Goal: Information Seeking & Learning: Learn about a topic

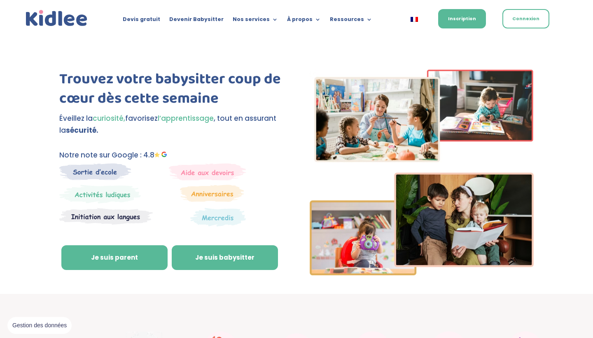
click at [226, 254] on link "Je suis babysitter" at bounding box center [225, 257] width 106 height 25
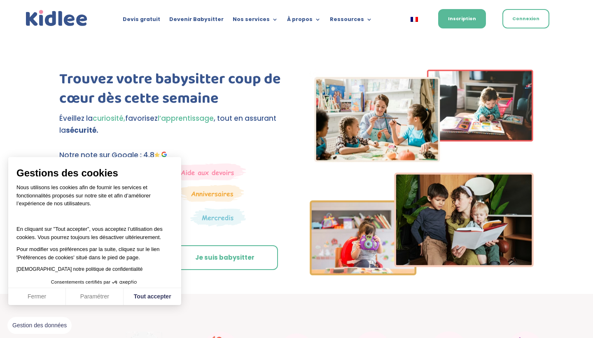
click at [198, 14] on ul "Devis gratuit Devenir Babysitter Nos services Garde ludique Aide aux devoirs La…" at bounding box center [247, 19] width 259 height 12
click at [199, 23] on link "Devenir Babysitter" at bounding box center [196, 20] width 54 height 9
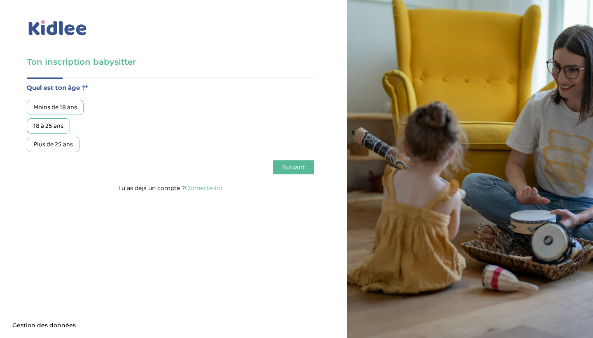
click at [57, 119] on div "18 à 25 ans" at bounding box center [48, 125] width 43 height 15
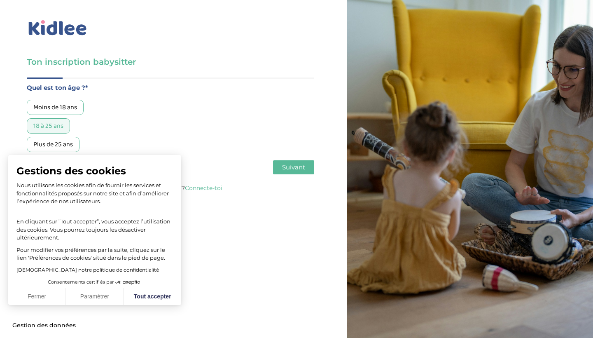
click at [46, 296] on button "Fermer" at bounding box center [37, 296] width 58 height 17
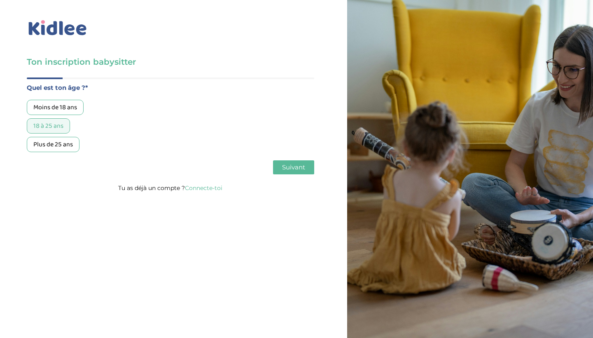
click at [276, 174] on button "Suivant" at bounding box center [293, 167] width 41 height 14
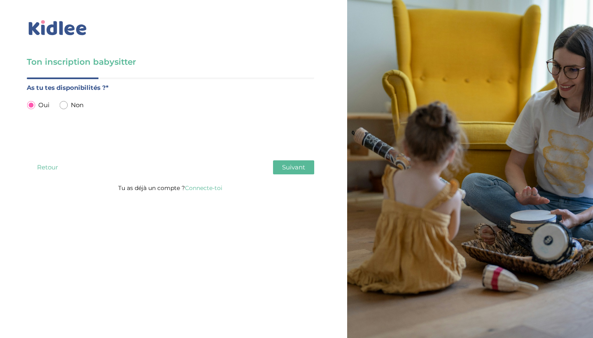
click at [287, 167] on span "Suivant" at bounding box center [293, 167] width 23 height 8
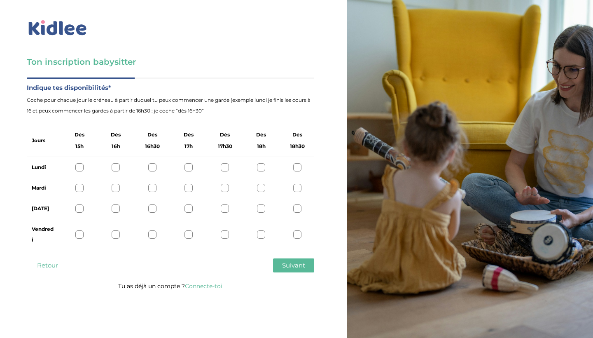
click at [299, 273] on div "Quel est ton âge ?* Moins de 18 ans 18 à 25 ans Plus de 25 ans As tu tes dispon…" at bounding box center [170, 178] width 287 height 203
click at [297, 263] on span "Suivant" at bounding box center [293, 265] width 23 height 8
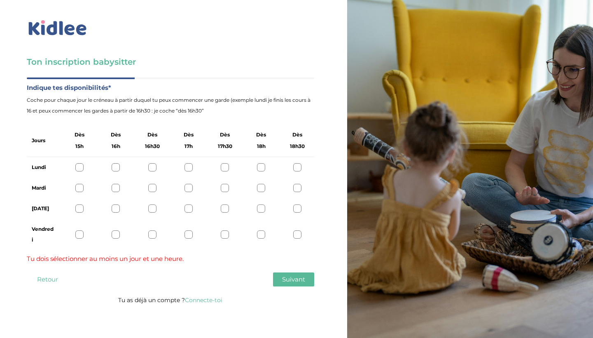
click at [42, 278] on button "Retour" at bounding box center [47, 279] width 41 height 14
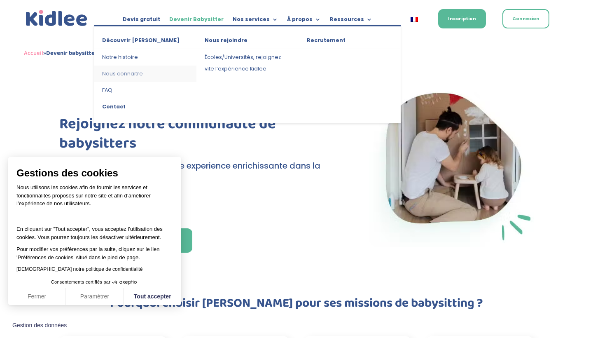
click at [131, 76] on link "Nous connaitre" at bounding box center [145, 73] width 102 height 16
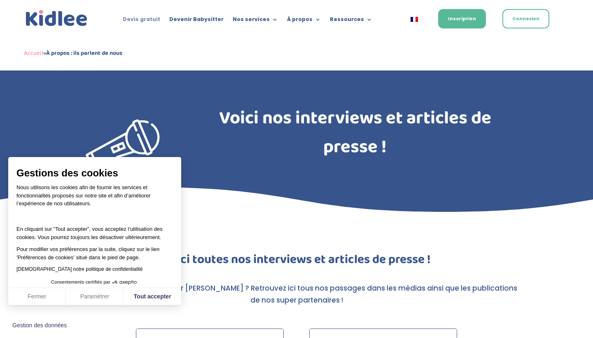
click at [160, 23] on link "Devis gratuit" at bounding box center [141, 20] width 37 height 9
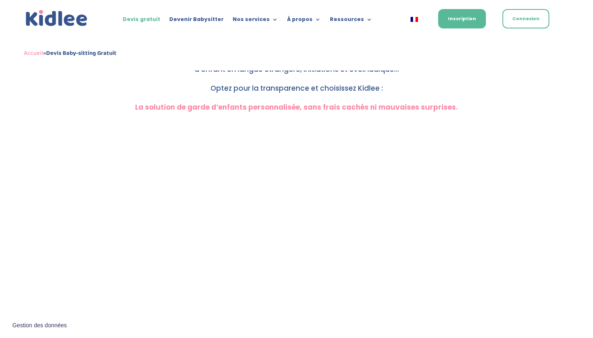
scroll to position [275, 0]
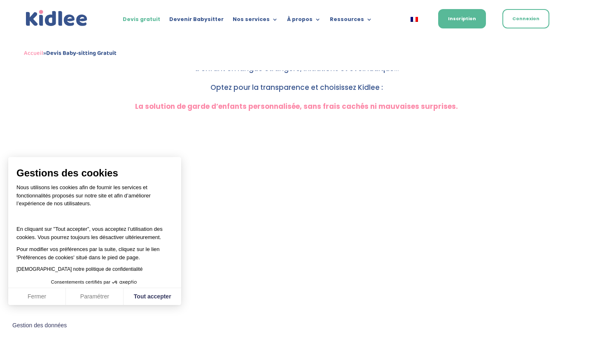
click at [303, 18] on link "À propos" at bounding box center [304, 20] width 34 height 9
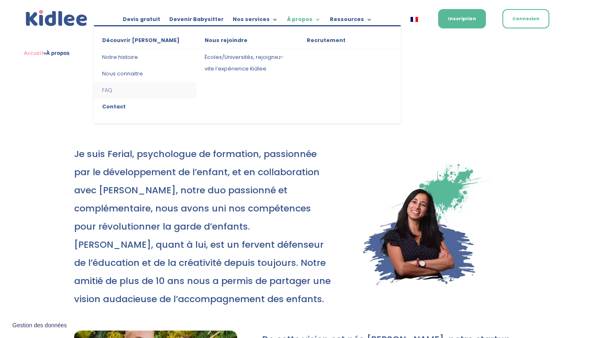
click at [108, 92] on link "FAQ" at bounding box center [145, 90] width 102 height 16
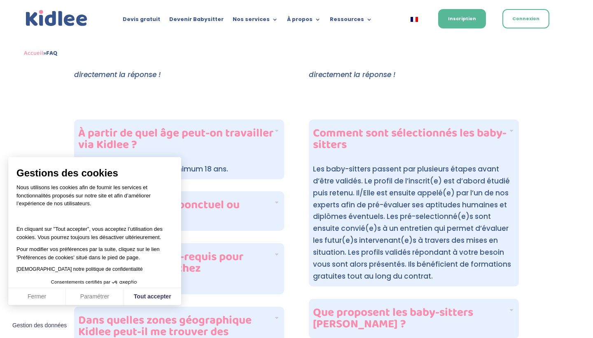
scroll to position [151, 0]
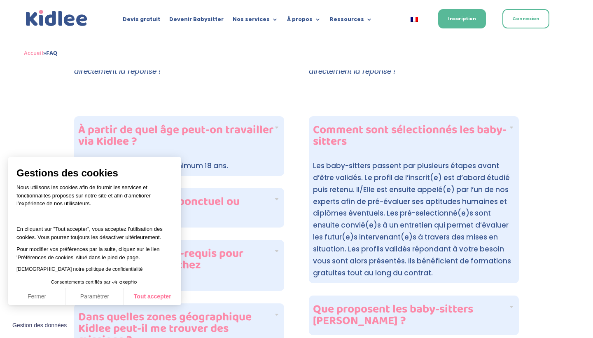
click at [157, 298] on button "Tout accepter" at bounding box center [153, 296] width 58 height 17
checkbox input "true"
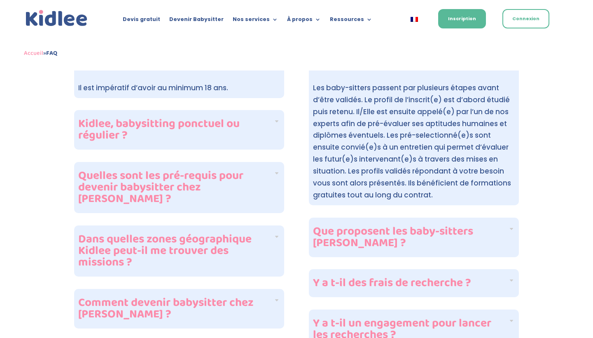
scroll to position [230, 0]
click at [276, 169] on div "Quelles sont les pré-requis pour devenir babysitter chez Kidlee ?" at bounding box center [179, 186] width 210 height 51
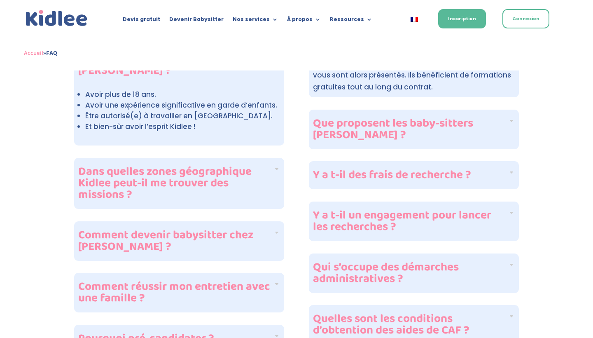
scroll to position [338, 0]
click at [338, 175] on h4 "Y a t-il des frais de recherche ?" at bounding box center [410, 175] width 195 height 12
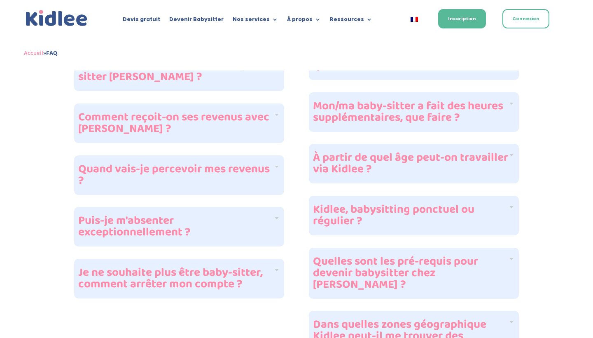
scroll to position [856, 0]
click at [268, 268] on h4 "Je ne souhaite plus être baby-sitter, comment arrêter mon compte ?" at bounding box center [175, 279] width 195 height 23
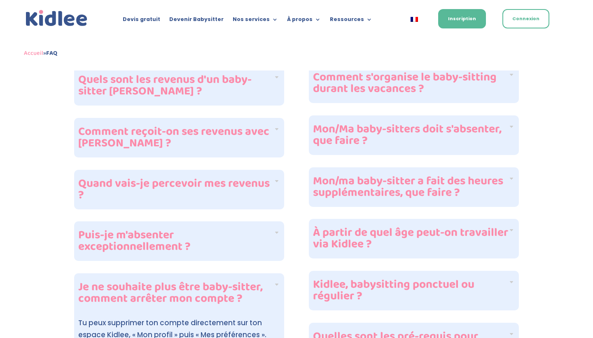
scroll to position [782, 0]
click at [261, 187] on h4 "Quand vais-je percevoir mes revenus ?" at bounding box center [175, 189] width 195 height 23
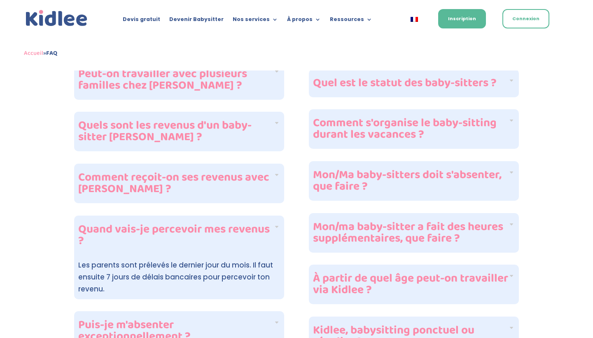
scroll to position [735, 0]
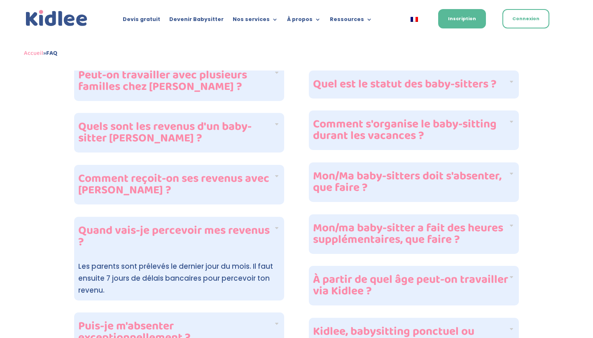
click at [257, 127] on h4 "Quels sont les revenus d'un baby-sitter Kidlee ?" at bounding box center [175, 132] width 195 height 23
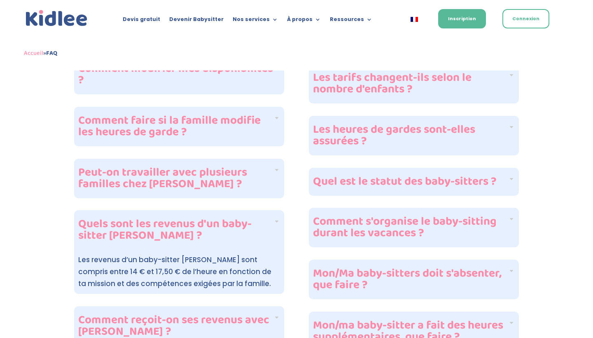
scroll to position [636, 0]
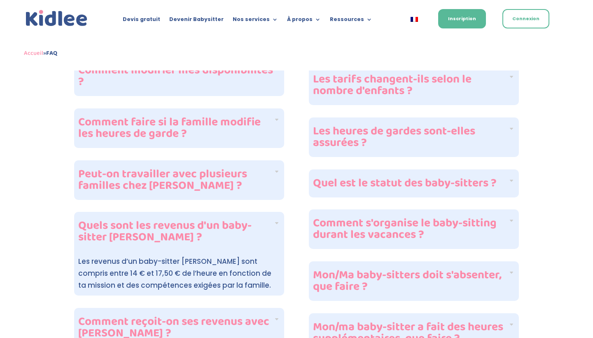
click at [257, 169] on h4 "Peut-on travailler avec plusieurs familles chez Kidlee ?" at bounding box center [175, 179] width 195 height 23
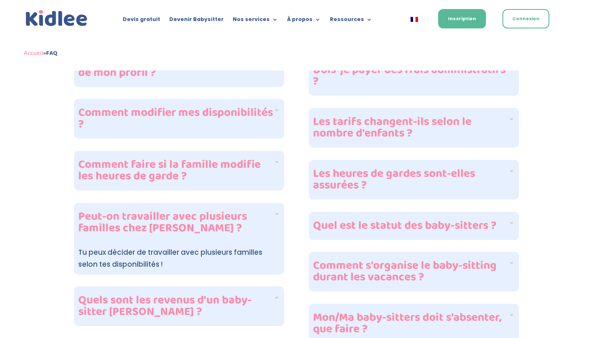
scroll to position [597, 0]
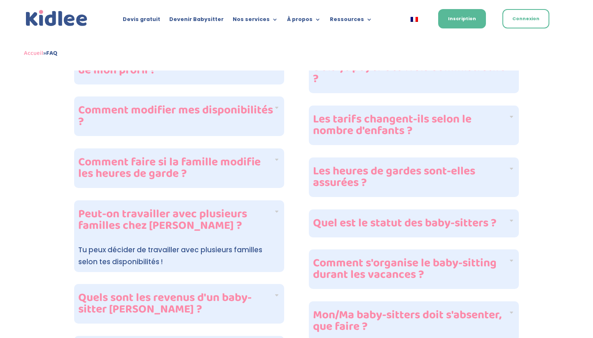
click at [359, 130] on h4 "Les tarifs changent-ils selon le nombre d'enfants ?" at bounding box center [410, 125] width 195 height 23
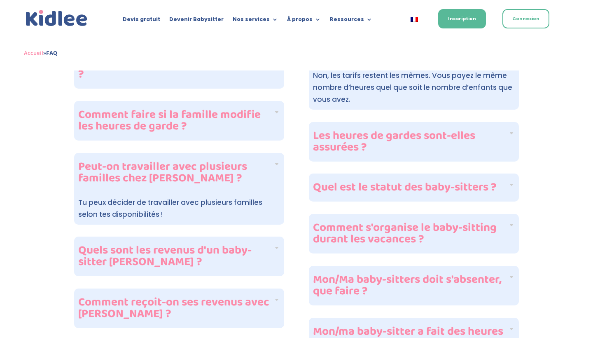
scroll to position [645, 0]
click at [363, 138] on h4 "Les heures de gardes sont-elles assurées ?" at bounding box center [410, 140] width 195 height 23
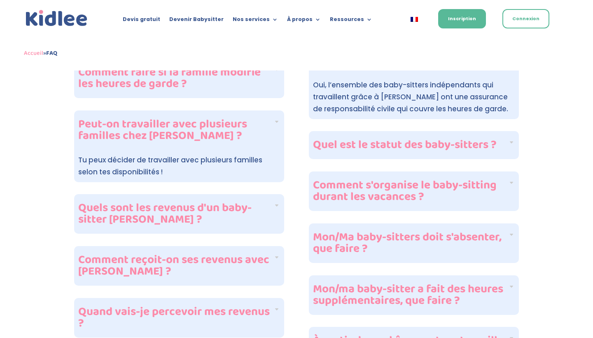
scroll to position [687, 0]
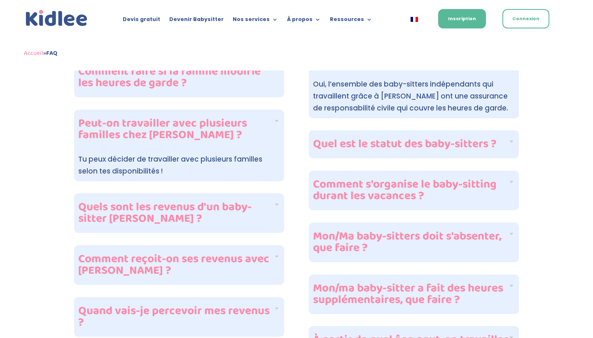
click at [364, 149] on h4 "Quel est le statut des baby-sitters ?" at bounding box center [410, 144] width 195 height 12
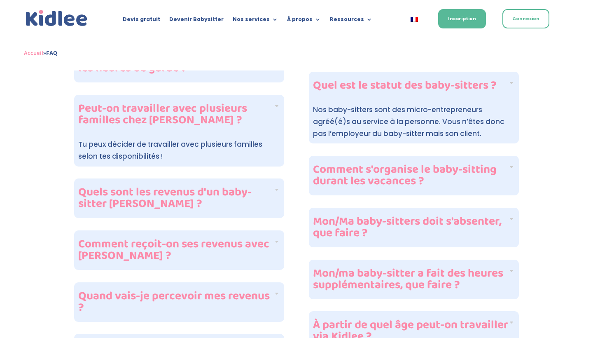
scroll to position [706, 0]
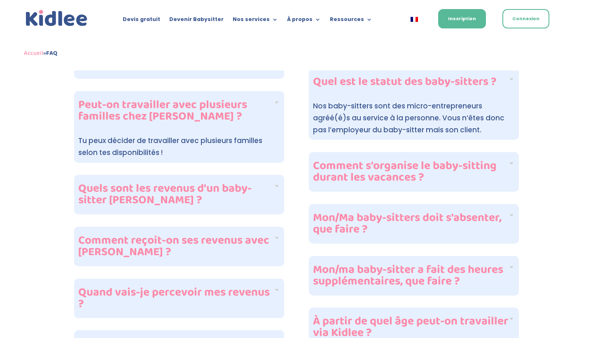
click at [373, 187] on div "Comment s'organise le baby-sitting durant les vacances ?" at bounding box center [414, 172] width 210 height 40
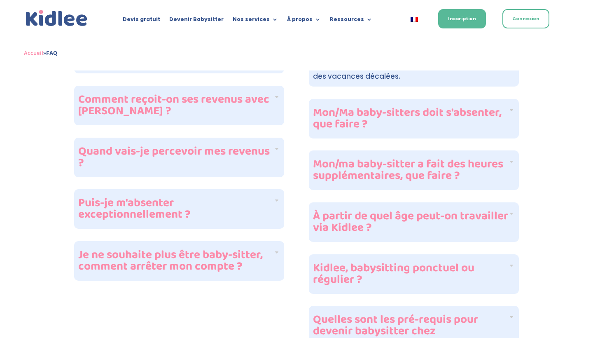
scroll to position [848, 0]
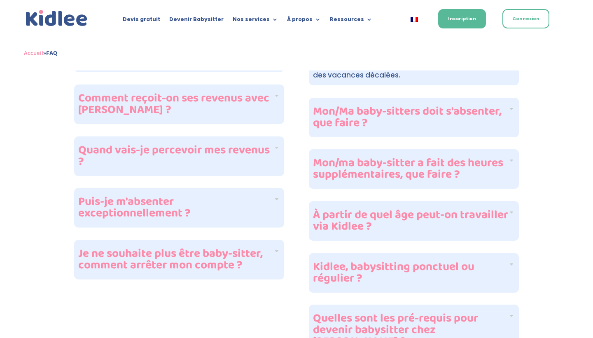
click at [379, 214] on h4 "À partir de quel âge peut-on travailler via Kidlee ?" at bounding box center [410, 220] width 195 height 23
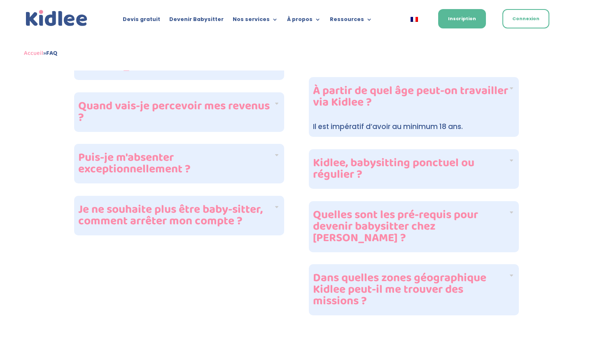
scroll to position [899, 0]
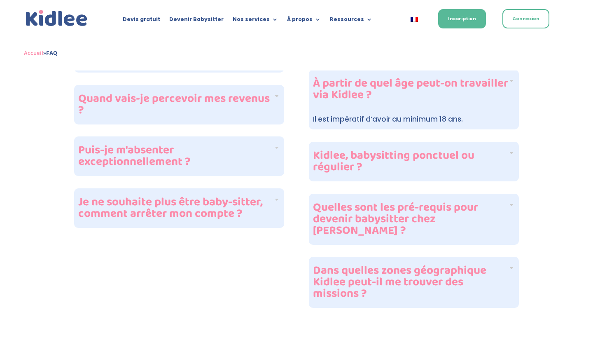
click at [392, 175] on div "Kidlee, babysitting ponctuel ou régulier ?" at bounding box center [414, 162] width 210 height 40
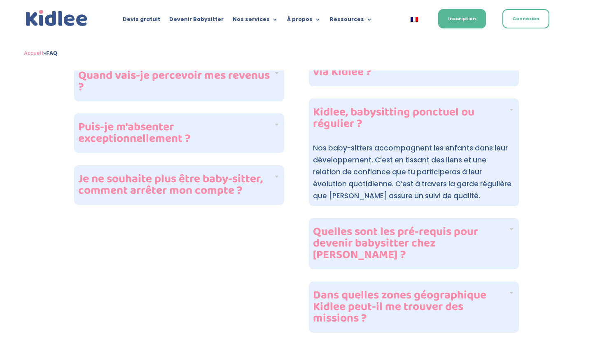
scroll to position [923, 0]
click at [390, 249] on div "Quelles sont les pré-requis pour devenir babysitter chez Kidlee ?" at bounding box center [414, 242] width 210 height 51
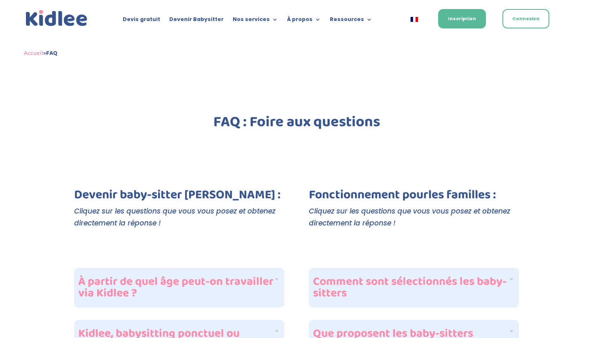
scroll to position [0, 0]
click at [192, 19] on link "Devenir Babysitter" at bounding box center [196, 20] width 54 height 9
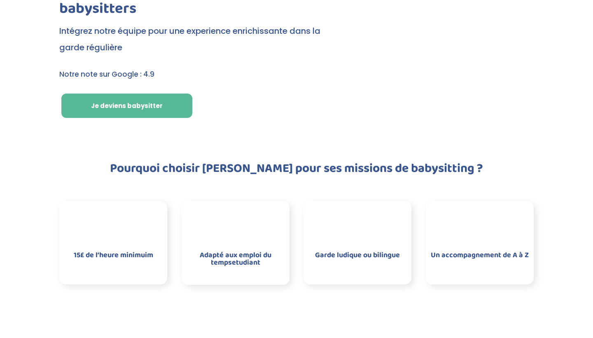
scroll to position [140, 0]
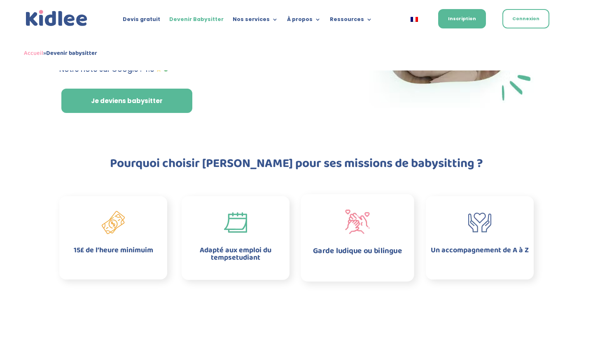
click at [359, 221] on img at bounding box center [357, 221] width 24 height 25
click at [350, 251] on span "Garde ludique ou bilingue" at bounding box center [357, 251] width 89 height 12
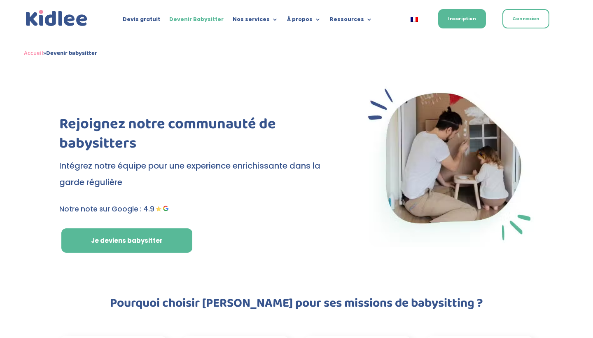
scroll to position [0, 0]
